Goal: Information Seeking & Learning: Learn about a topic

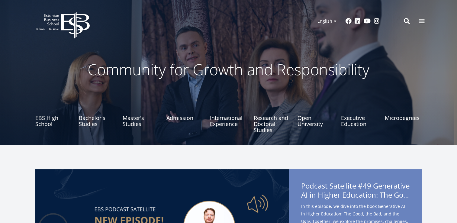
click at [286, 49] on div "Community for Growth and Responsibility EBS High School Bachelor's Studies Mast…" at bounding box center [228, 72] width 457 height 145
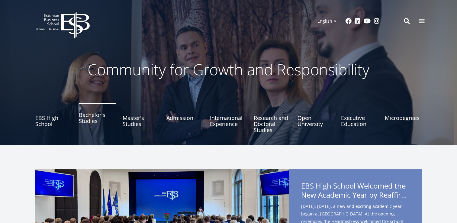
click at [92, 119] on link "Bachelor's Studies" at bounding box center [97, 118] width 37 height 30
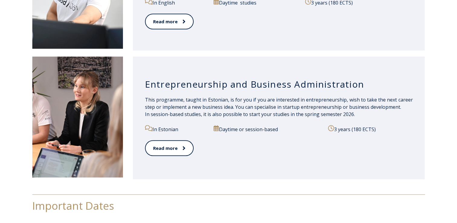
scroll to position [664, 0]
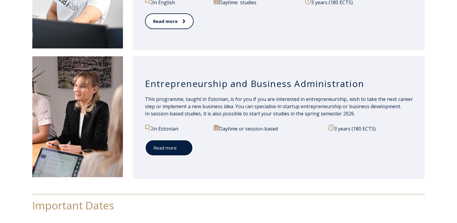
click at [172, 146] on link "Read more" at bounding box center [169, 147] width 48 height 17
